Goal: Navigation & Orientation: Find specific page/section

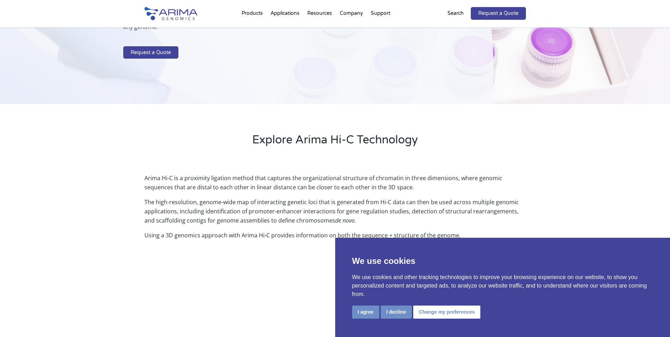
scroll to position [113, 0]
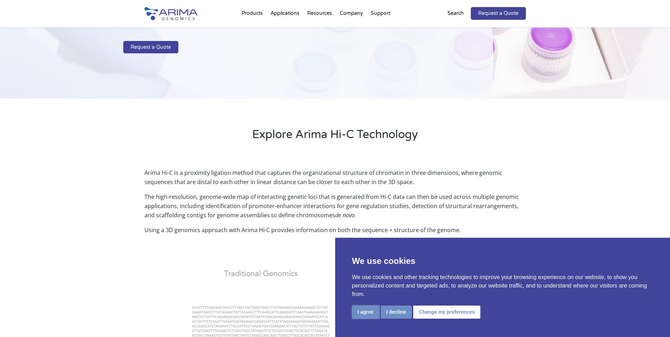
click at [364, 238] on button "I agree" at bounding box center [365, 311] width 27 height 13
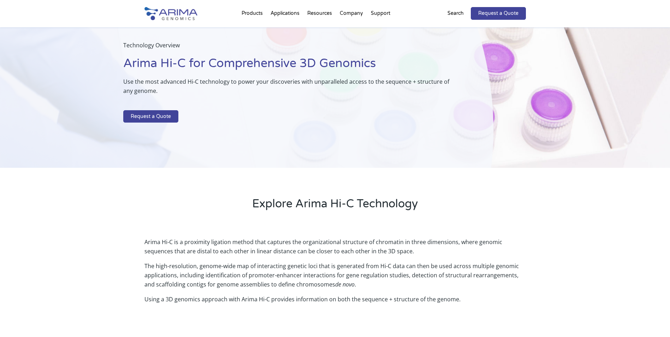
scroll to position [0, 0]
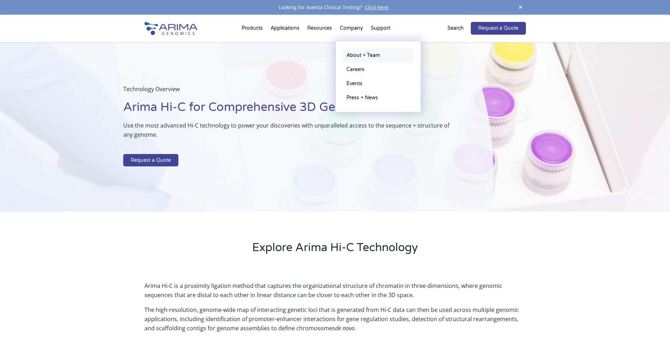
click at [349, 57] on link "About + Team" at bounding box center [378, 55] width 71 height 14
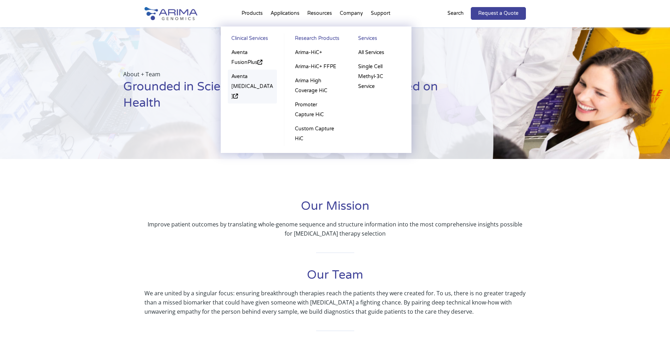
click at [244, 86] on link "Aventa [MEDICAL_DATA]" at bounding box center [252, 87] width 49 height 34
click at [260, 12] on li "Products Clinical Services Aventa FusionPlus Aventa [MEDICAL_DATA] Research Pro…" at bounding box center [252, 15] width 29 height 24
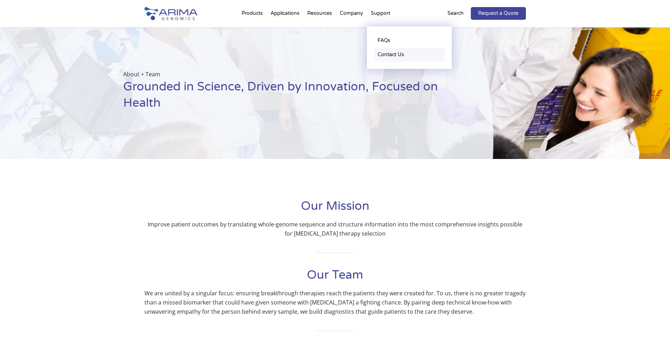
click at [385, 57] on link "Contact Us" at bounding box center [409, 55] width 71 height 14
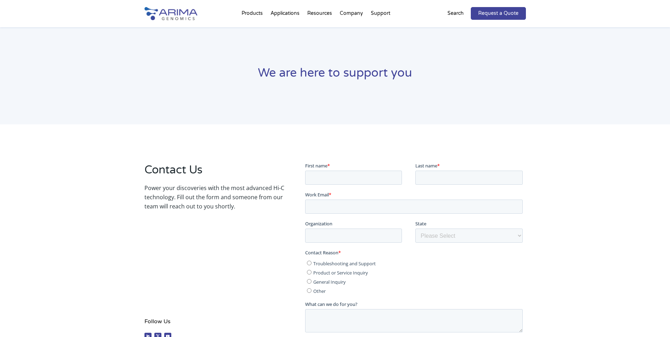
click at [179, 13] on img at bounding box center [170, 13] width 53 height 13
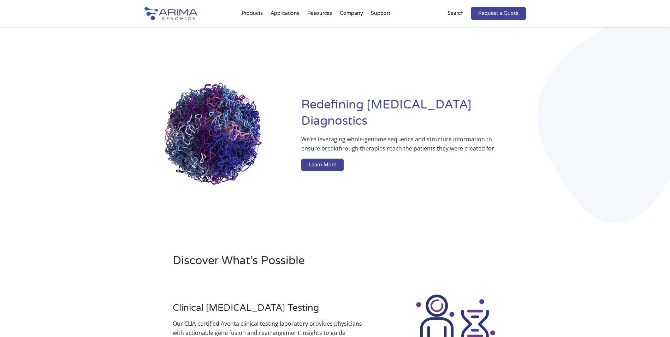
click at [185, 16] on img at bounding box center [170, 13] width 53 height 13
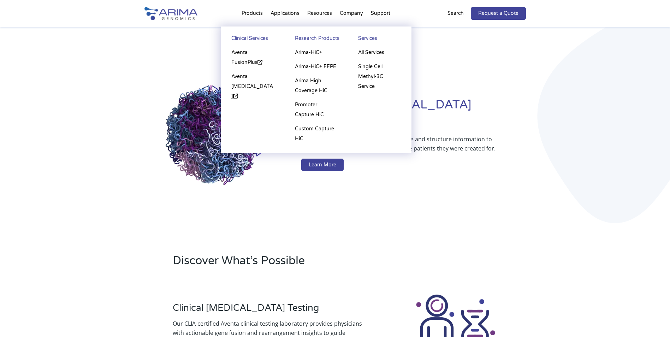
click at [248, 11] on li "Products Clinical Services Aventa FusionPlus Aventa [MEDICAL_DATA] Research Pro…" at bounding box center [252, 15] width 29 height 24
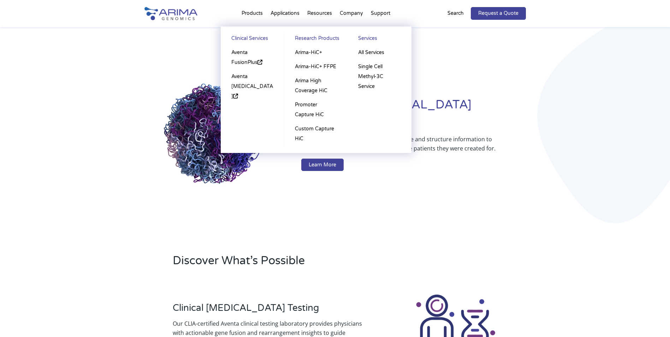
click at [249, 13] on li "Products Clinical Services Aventa FusionPlus Aventa [MEDICAL_DATA] Research Pro…" at bounding box center [252, 15] width 29 height 24
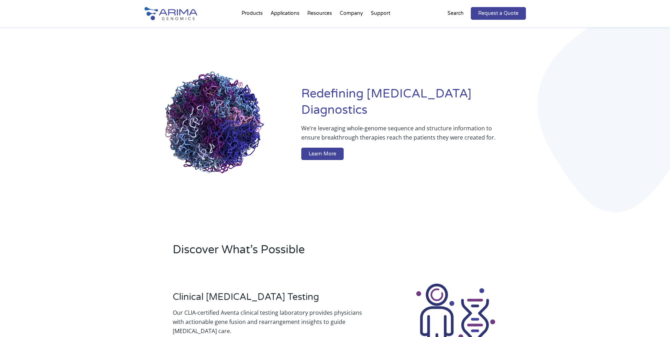
scroll to position [5, 0]
